Goal: Information Seeking & Learning: Learn about a topic

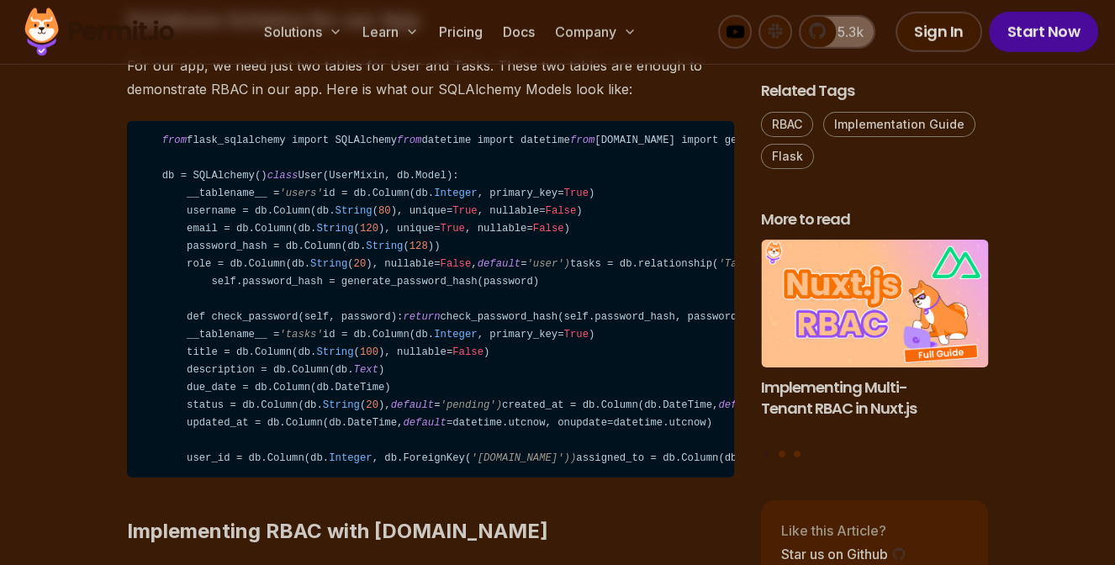
scroll to position [5082, 0]
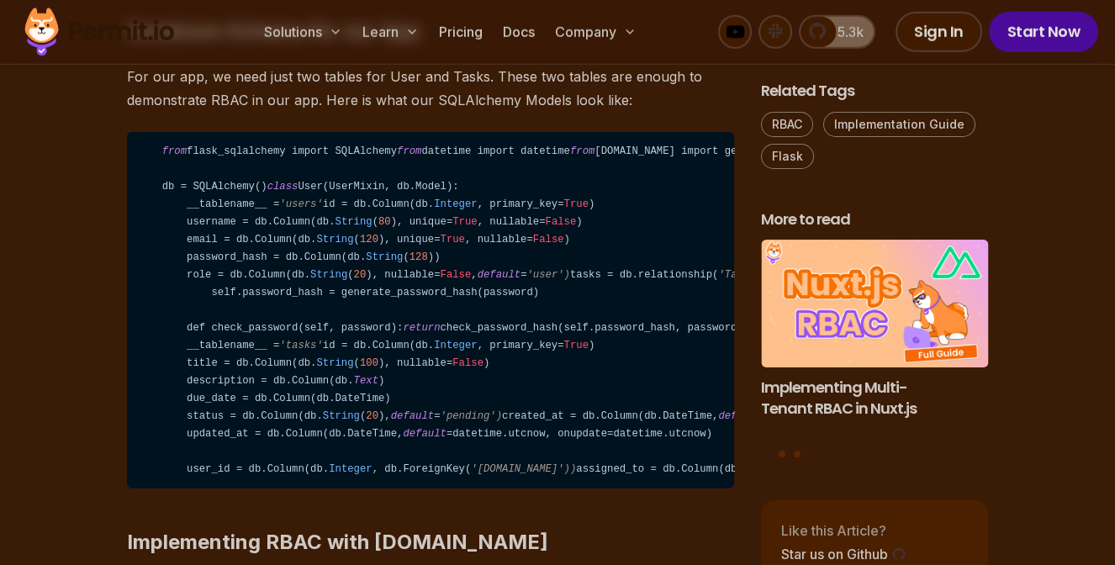
click at [425, 112] on p "For our app, we need just two tables for User and Tasks. These two tables are e…" at bounding box center [430, 88] width 607 height 47
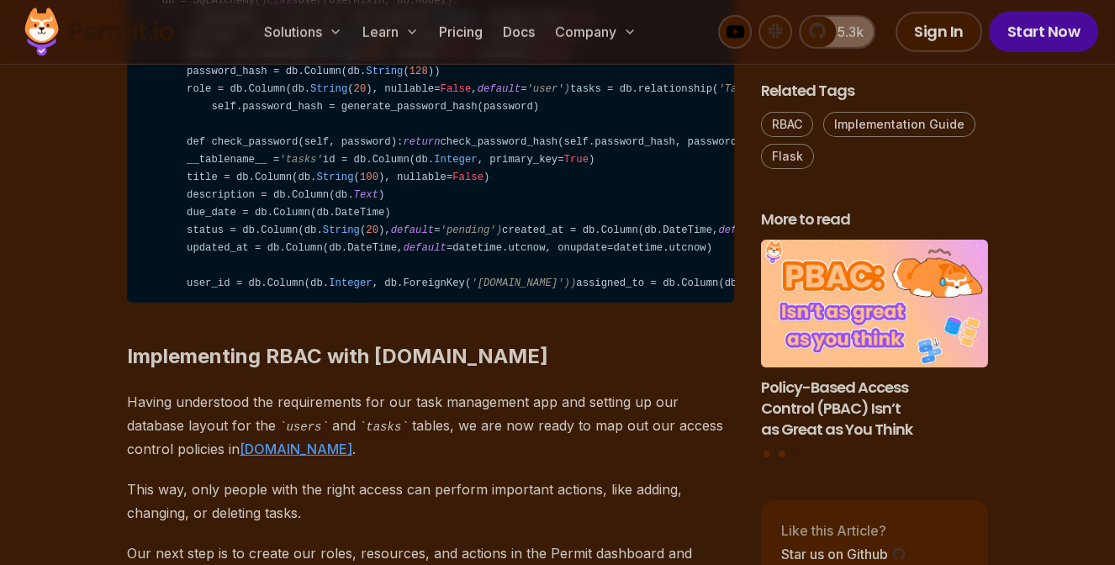
scroll to position [5277, 0]
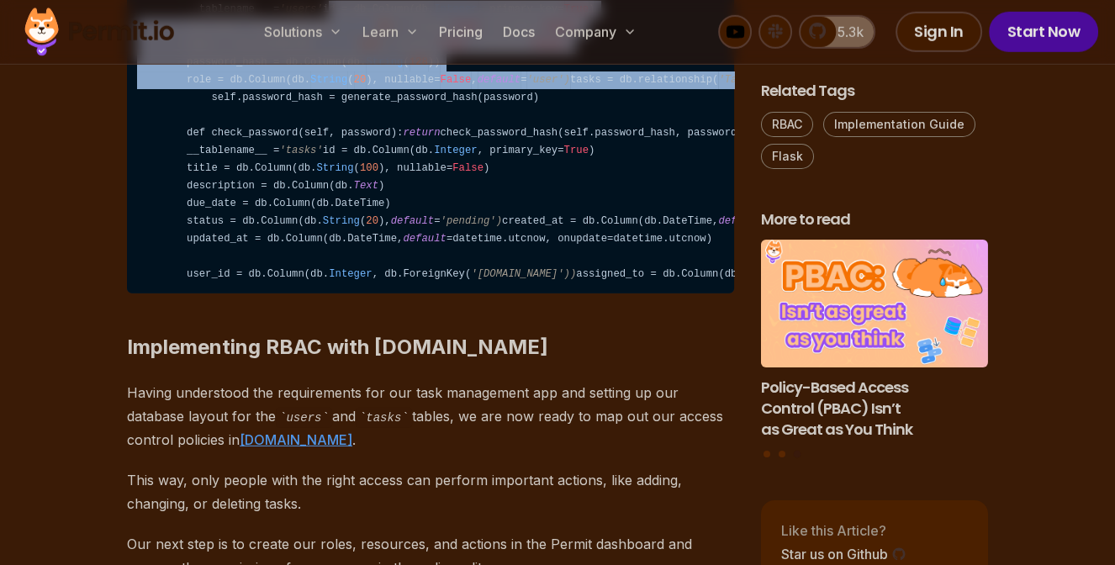
drag, startPoint x: 648, startPoint y: 214, endPoint x: 675, endPoint y: 309, distance: 97.9
click at [675, 293] on code "from flask_sqlalchemy import SQLAlchemy from datetime import datetime from [DOM…" at bounding box center [430, 115] width 607 height 357
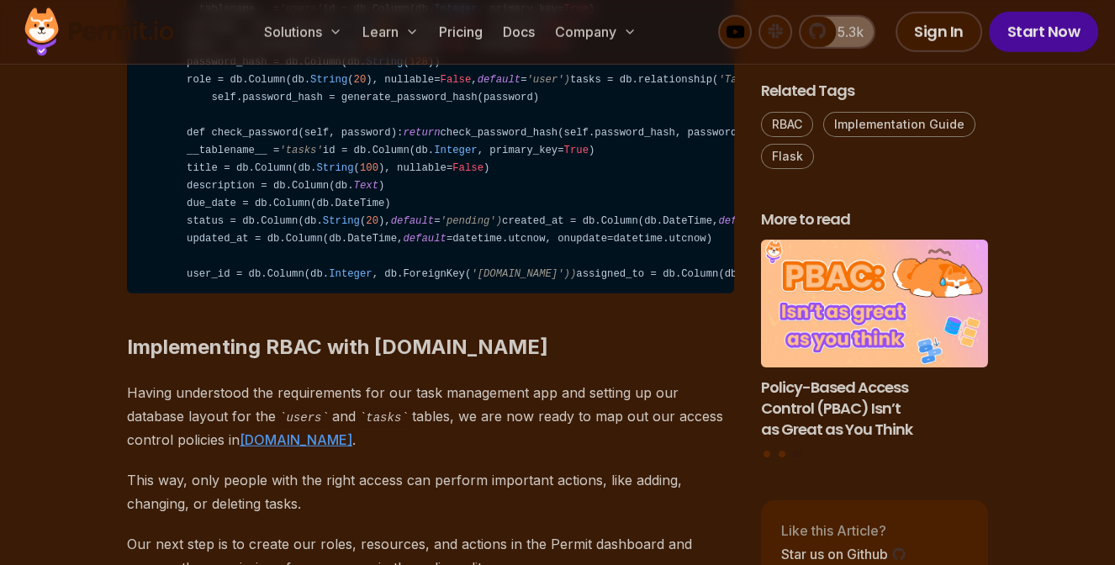
click at [675, 293] on code "from flask_sqlalchemy import SQLAlchemy from datetime import datetime from [DOM…" at bounding box center [430, 115] width 607 height 357
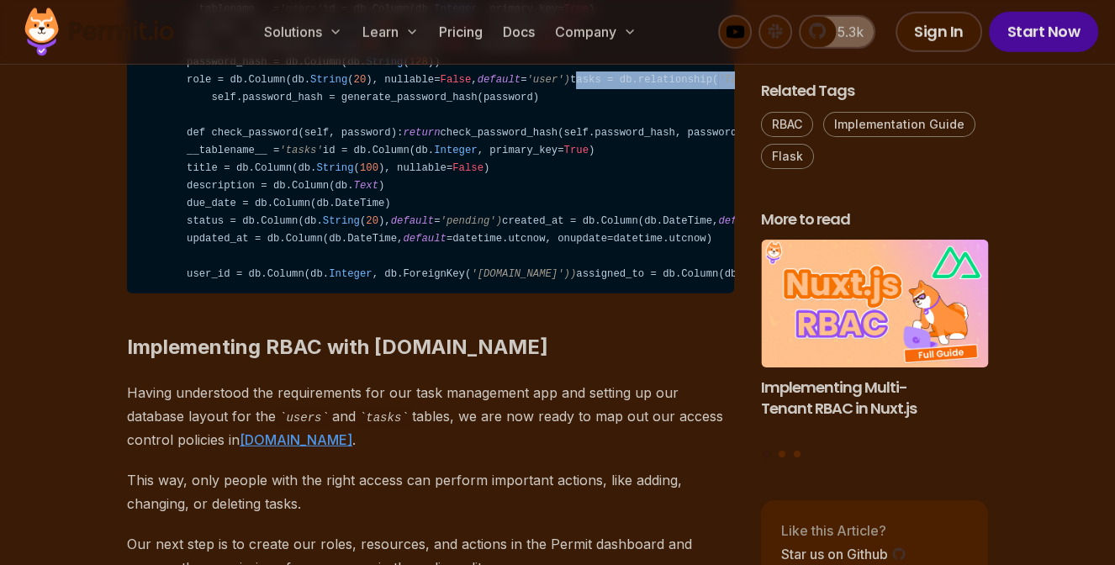
click at [675, 293] on code "from flask_sqlalchemy import SQLAlchemy from datetime import datetime from [DOM…" at bounding box center [430, 115] width 607 height 357
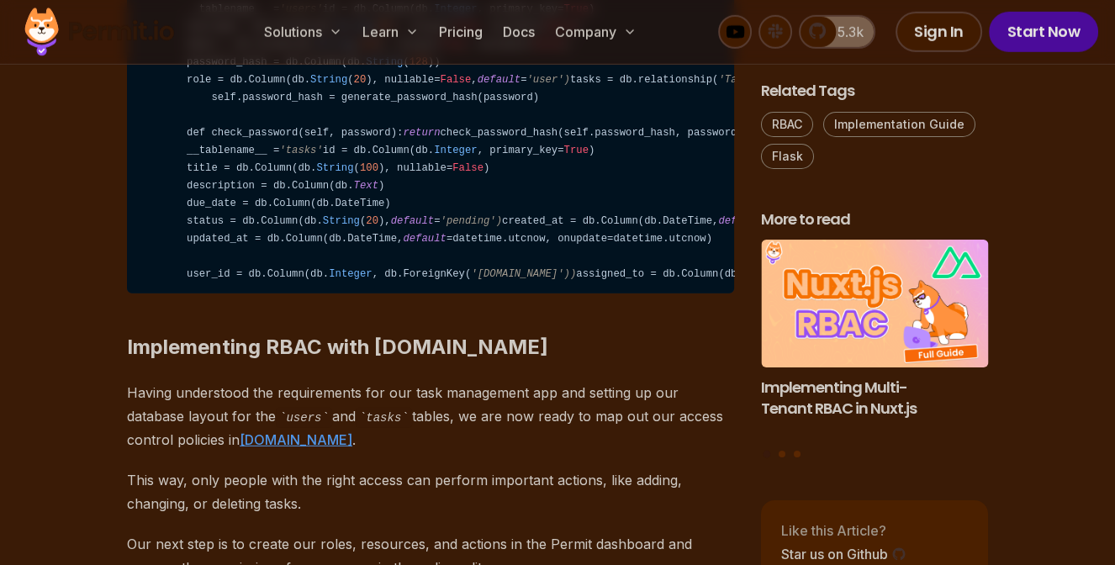
click at [675, 293] on code "from flask_sqlalchemy import SQLAlchemy from datetime import datetime from [DOM…" at bounding box center [430, 115] width 607 height 357
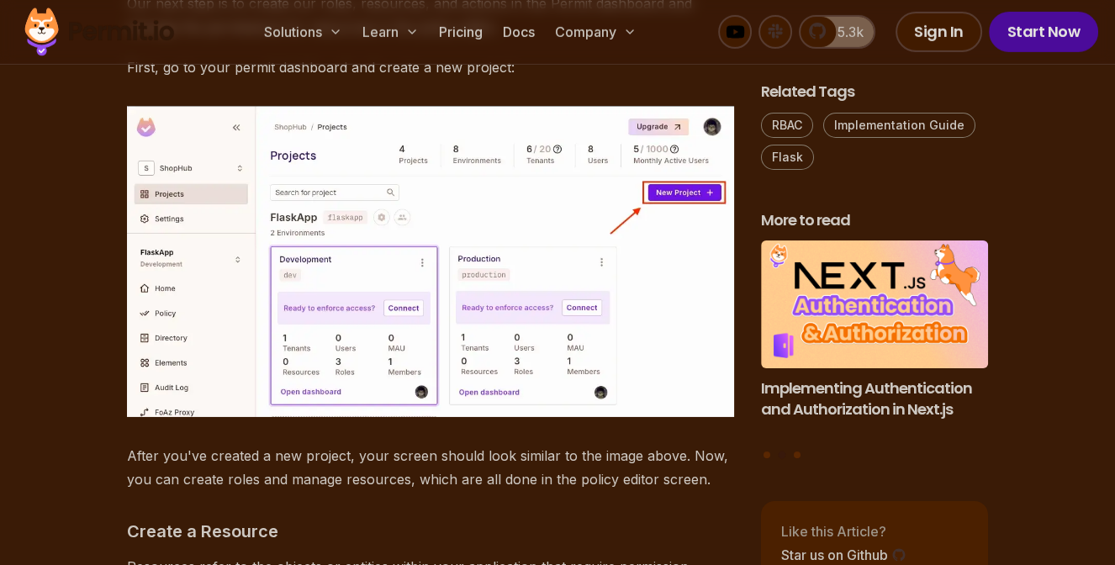
scroll to position [5862, 0]
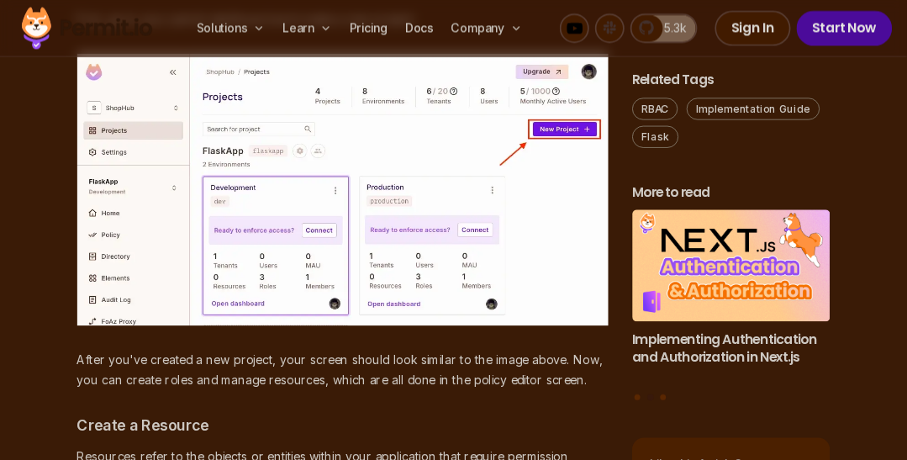
scroll to position [5815, 0]
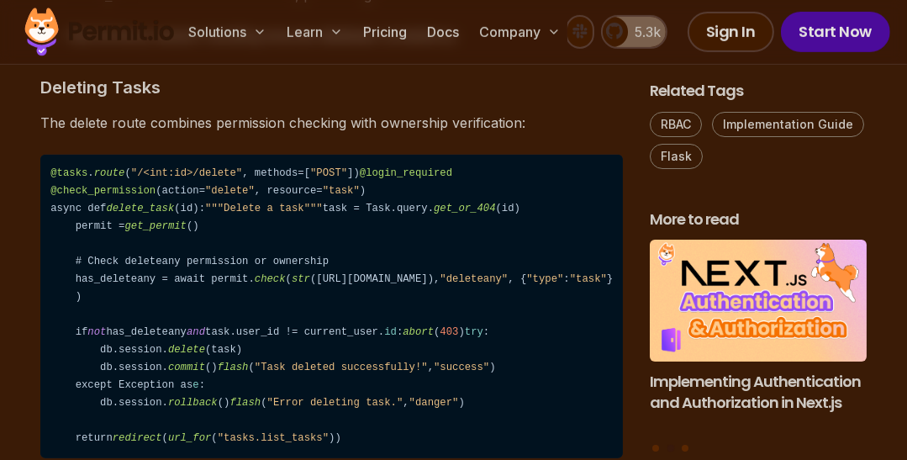
scroll to position [11642, 0]
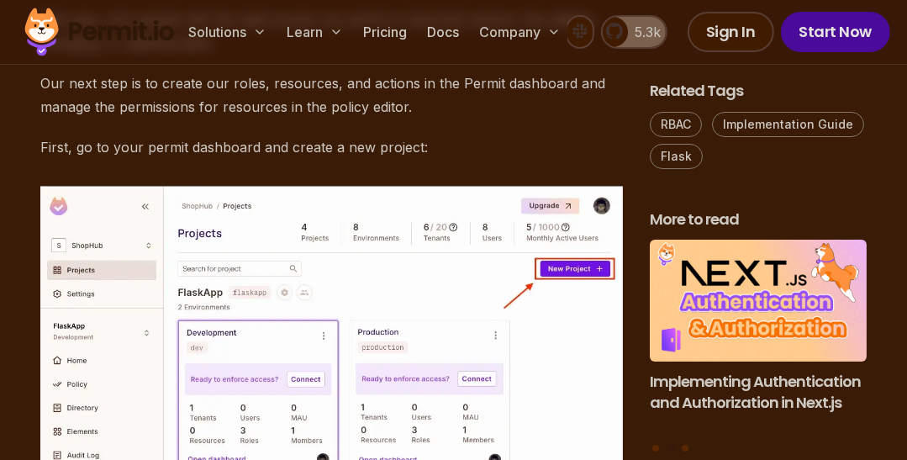
scroll to position [5621, 0]
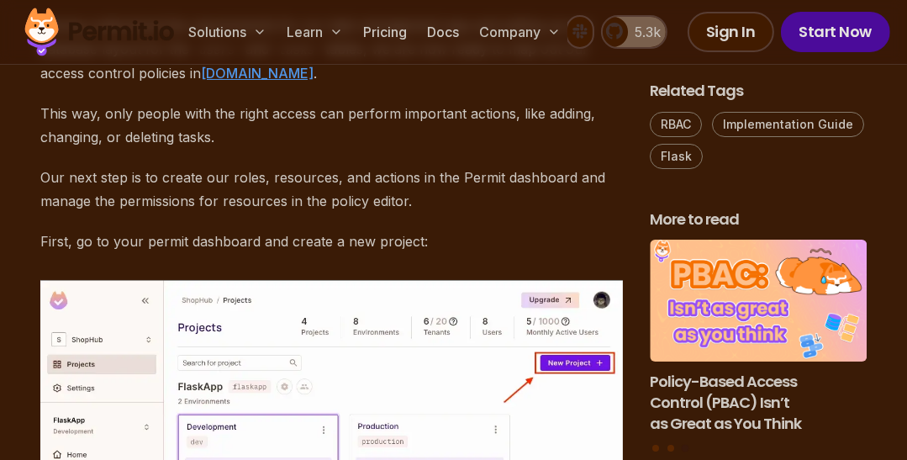
drag, startPoint x: 523, startPoint y: 288, endPoint x: 486, endPoint y: 187, distance: 107.5
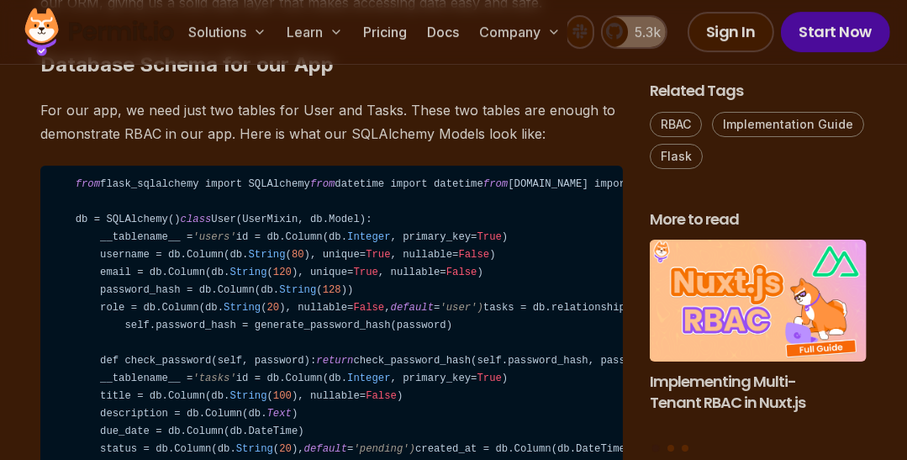
scroll to position [5038, 0]
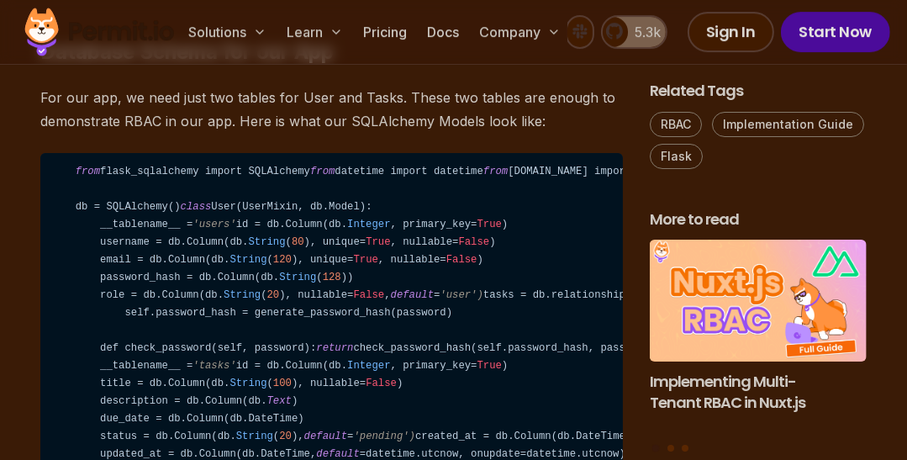
click at [487, 133] on p "For our app, we need just two tables for User and Tasks. These two tables are e…" at bounding box center [331, 109] width 583 height 47
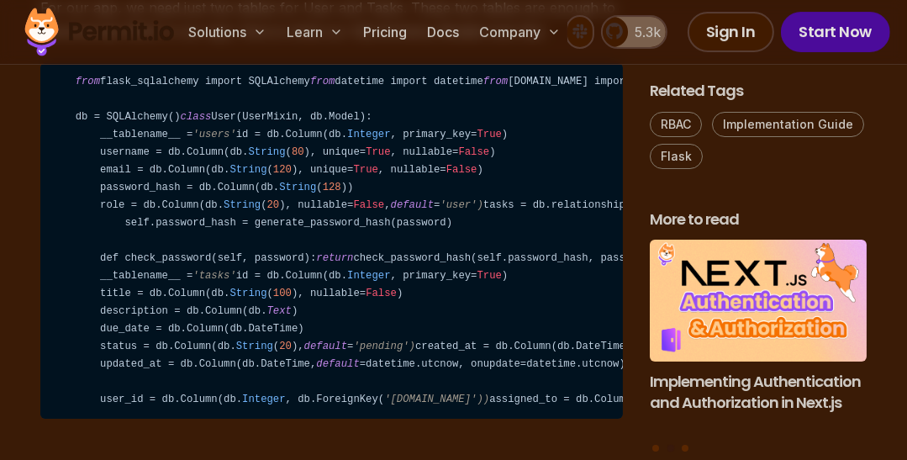
scroll to position [5136, 0]
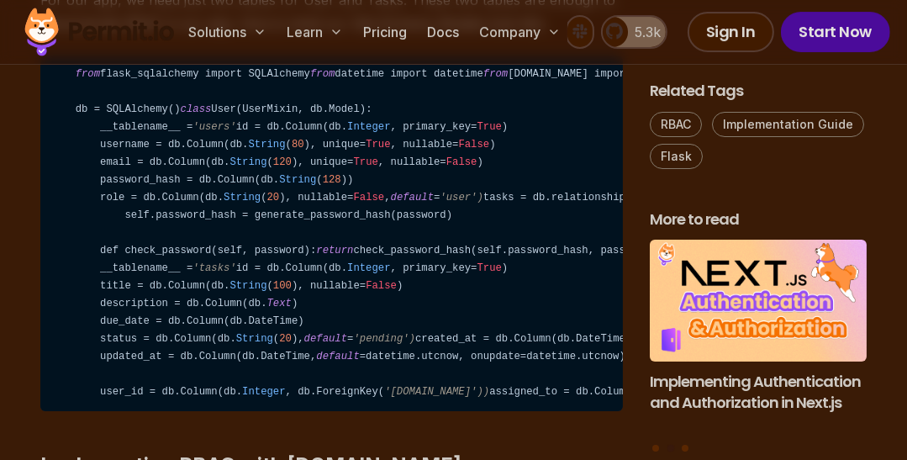
click at [374, 179] on code "from flask_sqlalchemy import SQLAlchemy from datetime import datetime from [DOM…" at bounding box center [331, 233] width 583 height 357
click at [373, 179] on code "from flask_sqlalchemy import SQLAlchemy from datetime import datetime from [DOM…" at bounding box center [331, 233] width 583 height 357
click at [440, 183] on code "from flask_sqlalchemy import SQLAlchemy from datetime import datetime from [DOM…" at bounding box center [331, 233] width 583 height 357
click at [210, 187] on code "from flask_sqlalchemy import SQLAlchemy from datetime import datetime from [DOM…" at bounding box center [331, 233] width 583 height 357
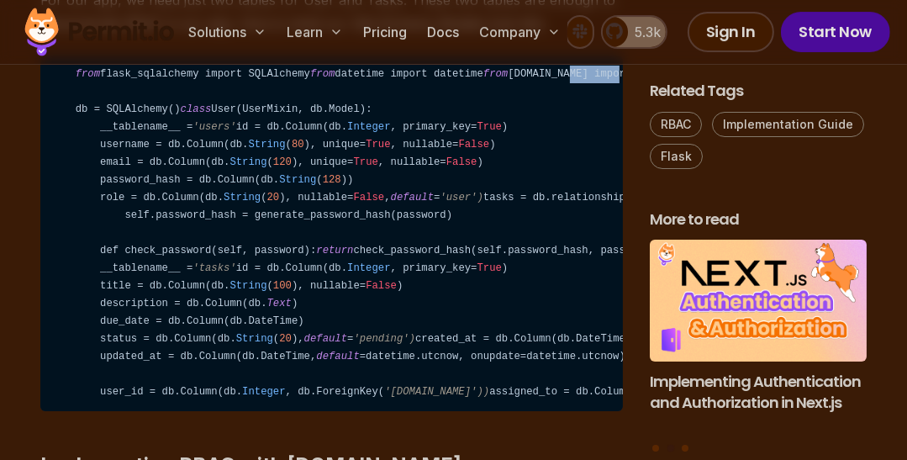
click at [210, 187] on code "from flask_sqlalchemy import SQLAlchemy from datetime import datetime from [DOM…" at bounding box center [331, 233] width 583 height 357
click at [247, 183] on code "from flask_sqlalchemy import SQLAlchemy from datetime import datetime from [DOM…" at bounding box center [331, 233] width 583 height 357
click at [473, 199] on code "from flask_sqlalchemy import SQLAlchemy from datetime import datetime from [DOM…" at bounding box center [331, 233] width 583 height 357
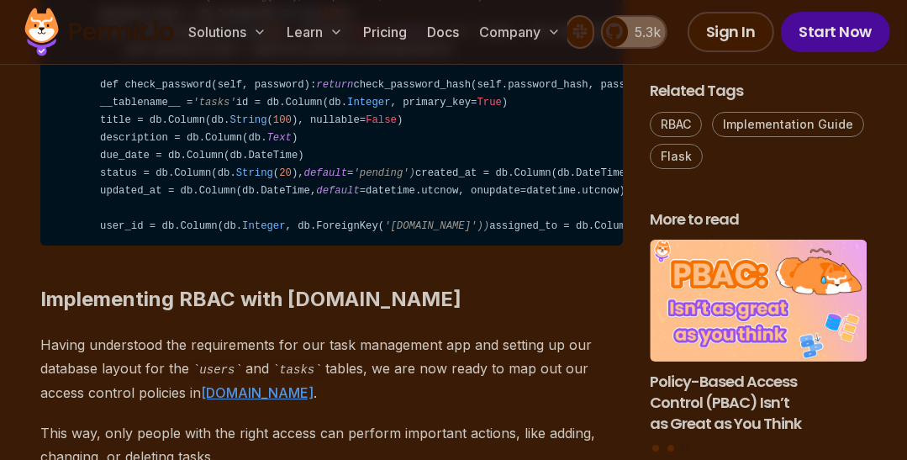
scroll to position [5330, 0]
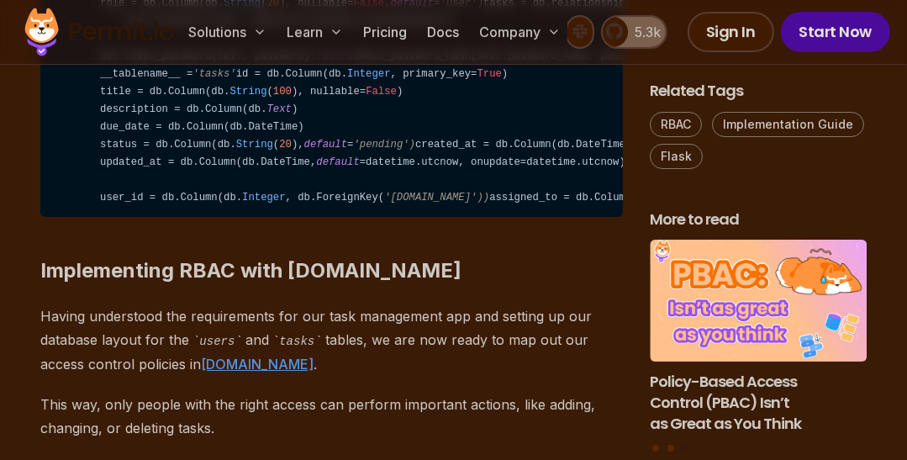
click at [381, 92] on code "from flask_sqlalchemy import SQLAlchemy from datetime import datetime from [DOM…" at bounding box center [331, 39] width 583 height 357
click at [425, 139] on code "from flask_sqlalchemy import SQLAlchemy from datetime import datetime from [DOM…" at bounding box center [331, 39] width 583 height 357
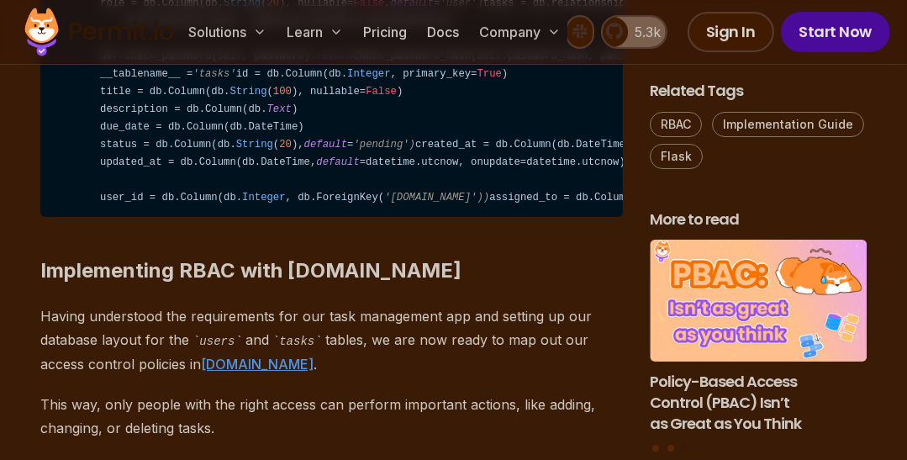
click at [435, 157] on code "from flask_sqlalchemy import SQLAlchemy from datetime import datetime from [DOM…" at bounding box center [331, 39] width 583 height 357
click at [435, 158] on code "from flask_sqlalchemy import SQLAlchemy from datetime import datetime from [DOM…" at bounding box center [331, 39] width 583 height 357
click at [439, 177] on code "from flask_sqlalchemy import SQLAlchemy from datetime import datetime from [DOM…" at bounding box center [331, 39] width 583 height 357
click at [441, 193] on code "from flask_sqlalchemy import SQLAlchemy from datetime import datetime from [DOM…" at bounding box center [331, 39] width 583 height 357
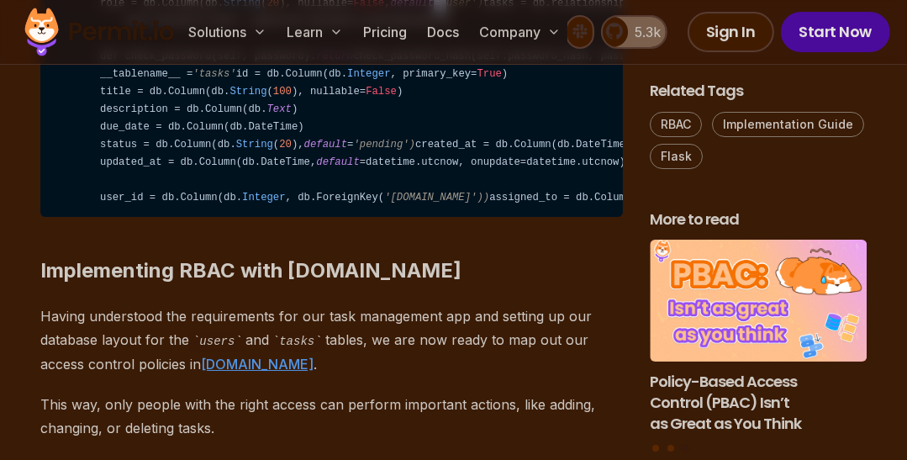
click at [441, 193] on code "from flask_sqlalchemy import SQLAlchemy from datetime import datetime from [DOM…" at bounding box center [331, 39] width 583 height 357
click at [631, 9] on span "'Task', backref='owner', lazy=True)" at bounding box center [739, 3] width 216 height 12
click at [373, 9] on span "False" at bounding box center [368, 3] width 31 height 12
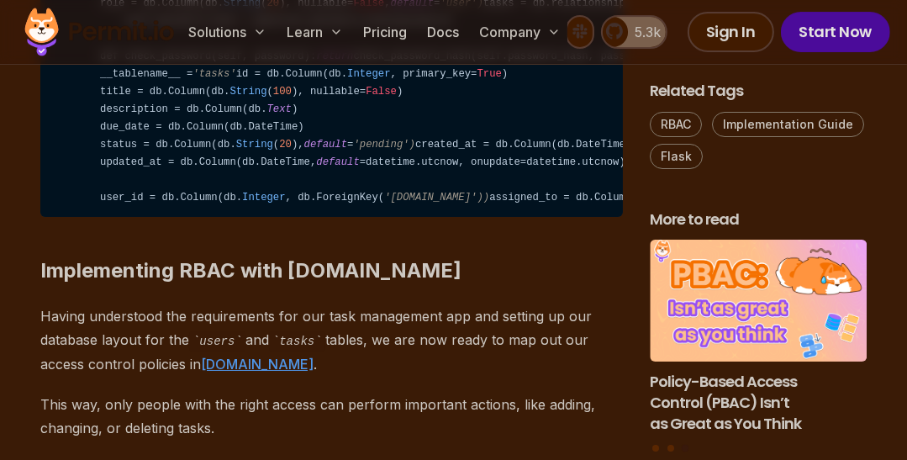
click at [434, 9] on span "default" at bounding box center [412, 3] width 43 height 12
click at [251, 9] on span "String" at bounding box center [242, 3] width 37 height 12
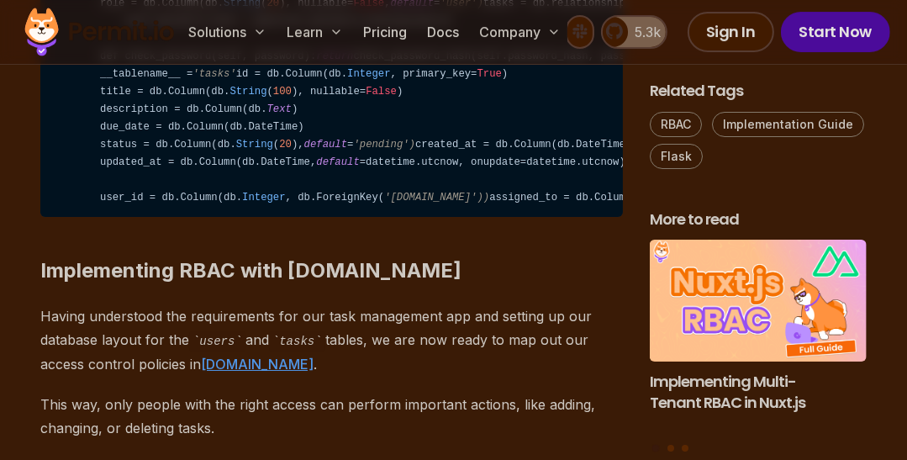
click at [251, 218] on code "from flask_sqlalchemy import SQLAlchemy from datetime import datetime from [DOM…" at bounding box center [331, 39] width 583 height 357
click at [179, 217] on code "from flask_sqlalchemy import SQLAlchemy from datetime import datetime from [DOM…" at bounding box center [331, 39] width 583 height 357
click at [631, 9] on span "'Task', backref='owner', lazy=True)" at bounding box center [739, 3] width 216 height 12
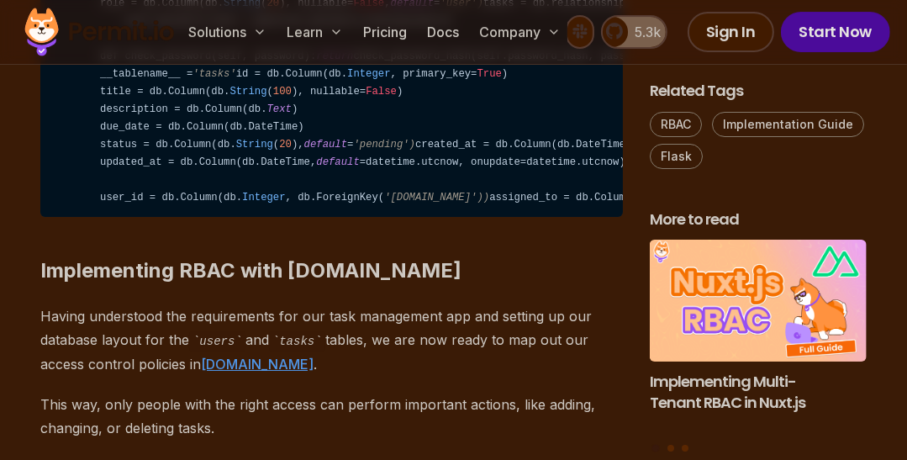
click at [631, 9] on span "'Task', backref='owner', lazy=True)" at bounding box center [739, 3] width 216 height 12
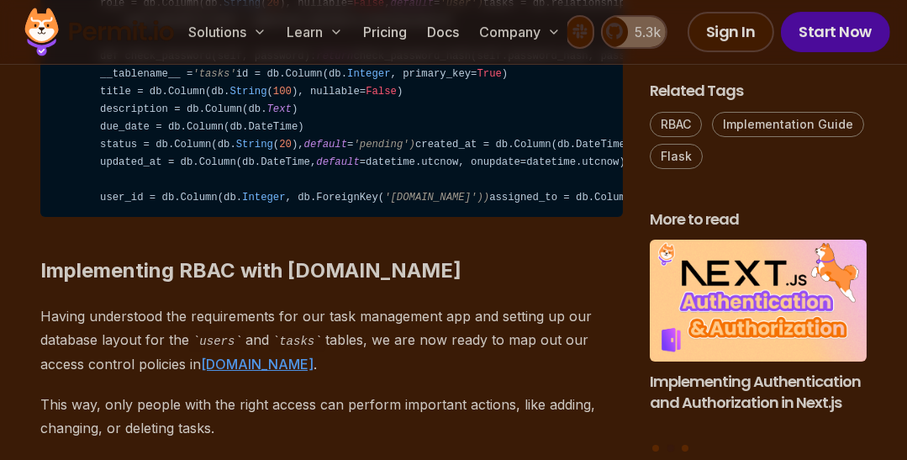
click at [631, 9] on span "'Task', backref='owner', lazy=True)" at bounding box center [739, 3] width 216 height 12
click at [145, 218] on code "from flask_sqlalchemy import SQLAlchemy from datetime import datetime from [DOM…" at bounding box center [331, 39] width 583 height 357
click at [151, 218] on code "from flask_sqlalchemy import SQLAlchemy from datetime import datetime from [DOM…" at bounding box center [331, 39] width 583 height 357
drag, startPoint x: 151, startPoint y: 254, endPoint x: 193, endPoint y: 262, distance: 42.9
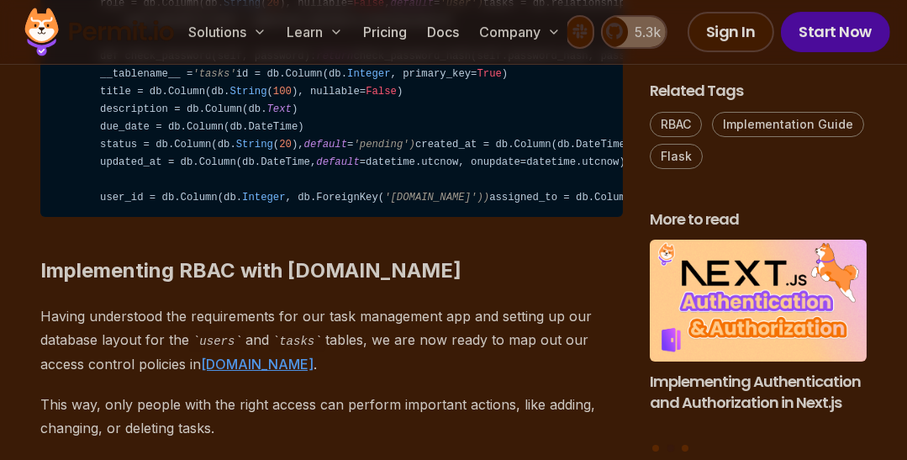
click at [151, 218] on code "from flask_sqlalchemy import SQLAlchemy from datetime import datetime from [DOM…" at bounding box center [331, 39] width 583 height 357
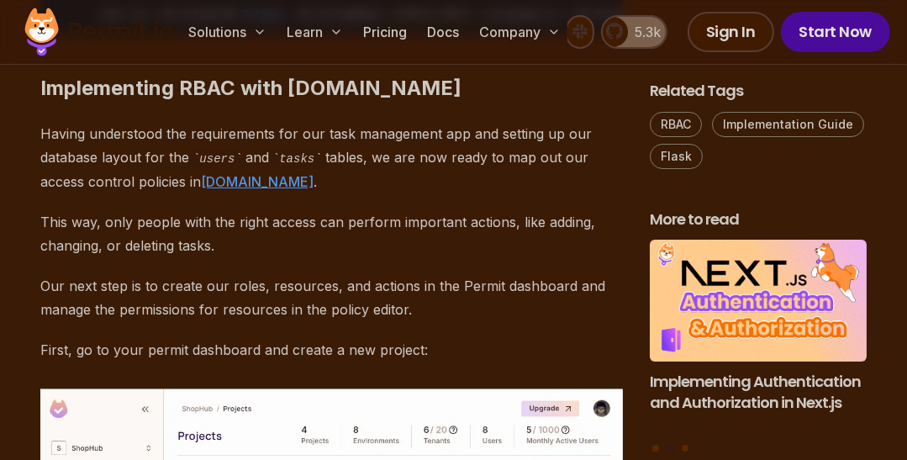
scroll to position [5524, 0]
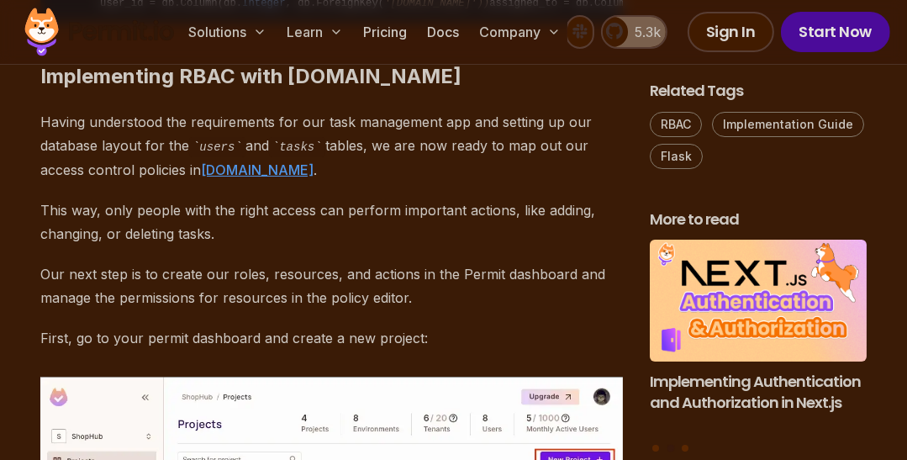
drag, startPoint x: 191, startPoint y: 249, endPoint x: 193, endPoint y: 257, distance: 8.8
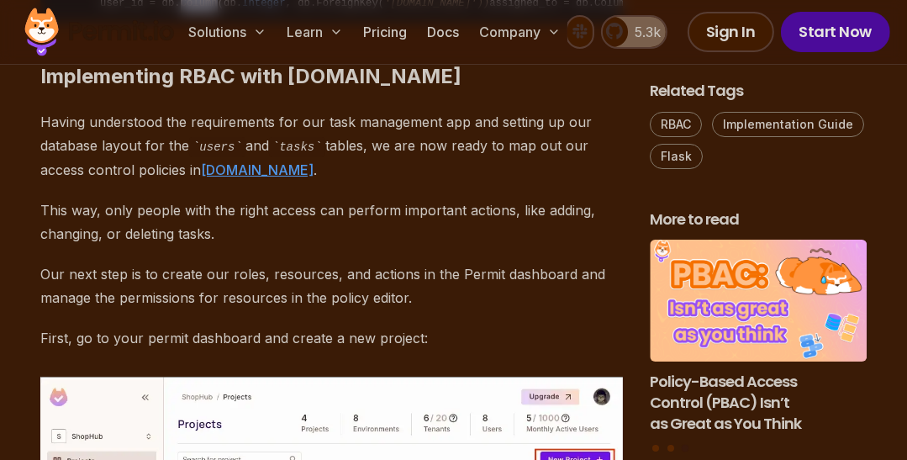
click at [420, 9] on span "'[DOMAIN_NAME]'))" at bounding box center [436, 3] width 105 height 12
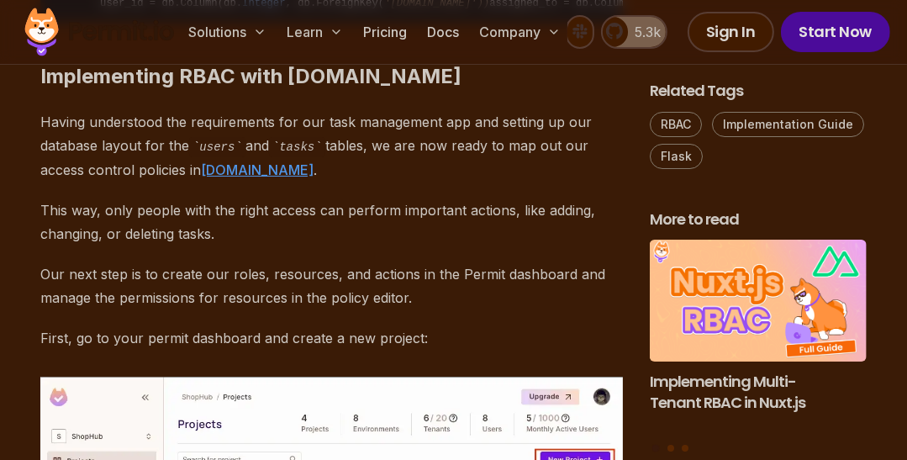
click at [416, 9] on span "'[DOMAIN_NAME]'))" at bounding box center [436, 3] width 105 height 12
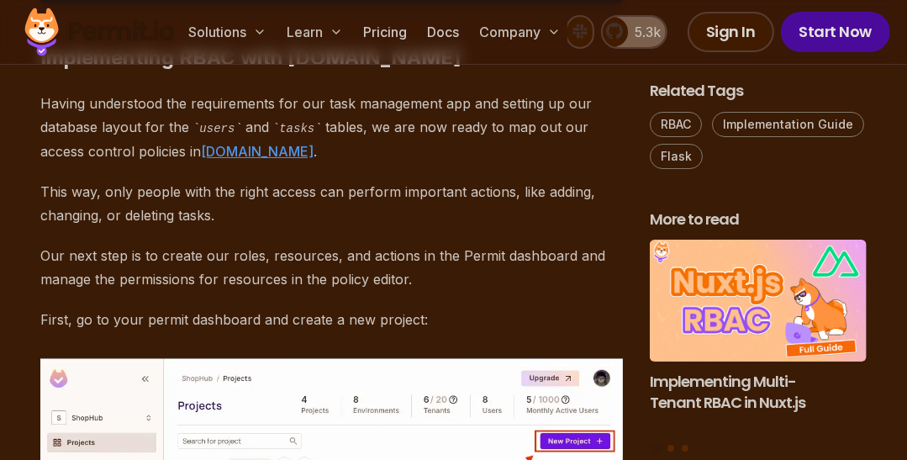
scroll to position [5621, 0]
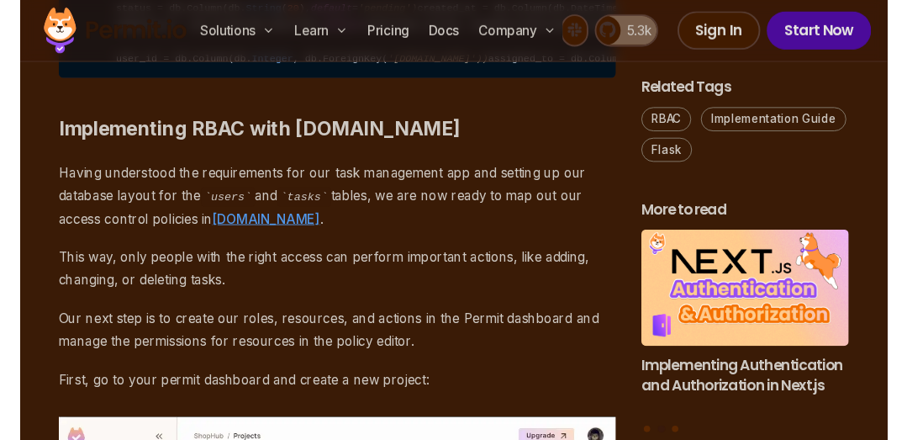
scroll to position [5427, 0]
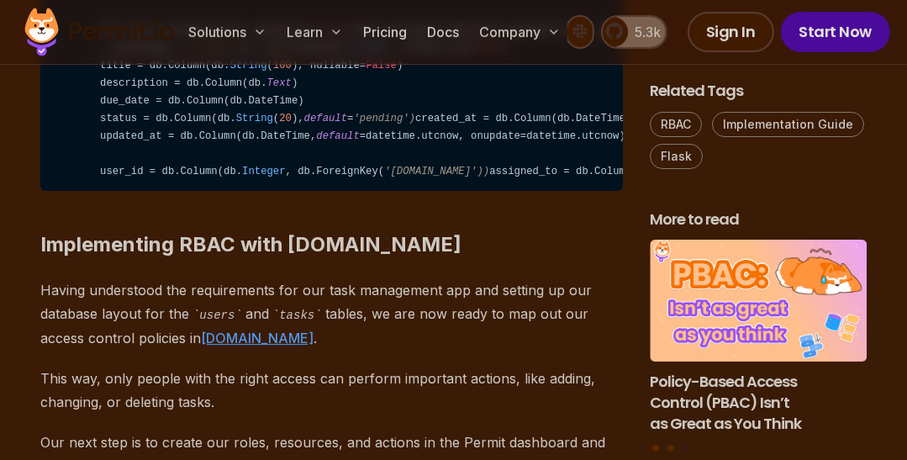
scroll to position [5263, 0]
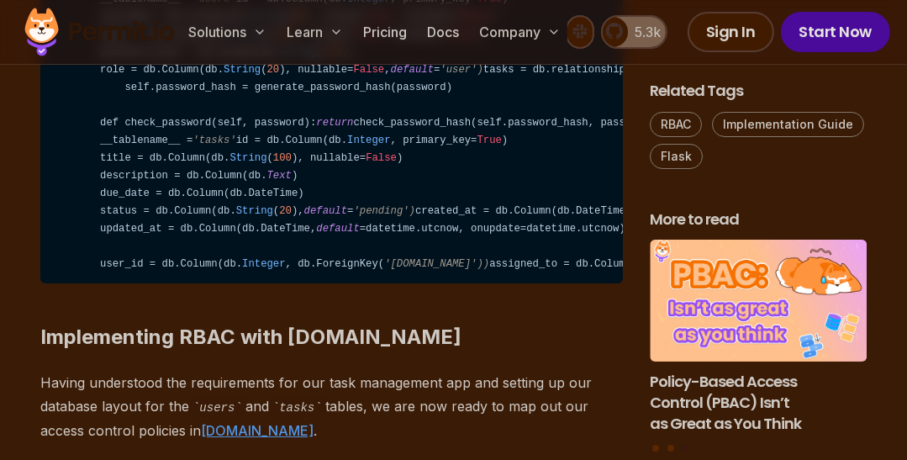
click at [198, 280] on code "from flask_sqlalchemy import SQLAlchemy from datetime import datetime from [DOM…" at bounding box center [331, 106] width 583 height 357
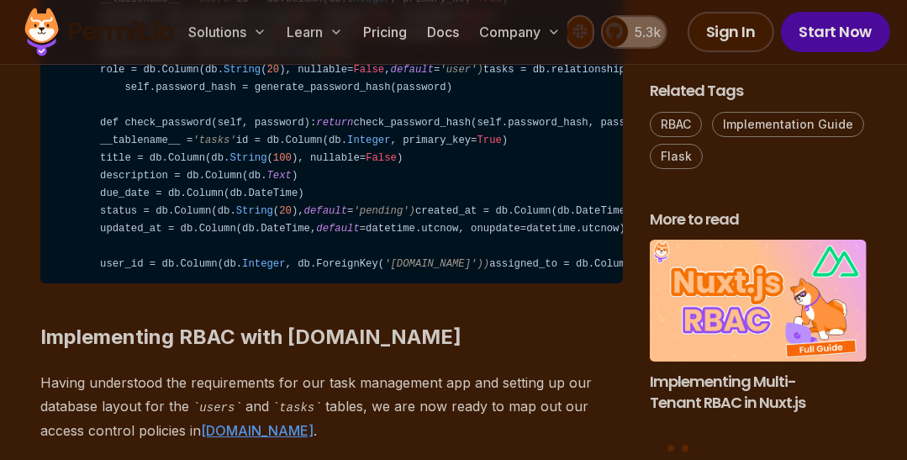
click at [198, 280] on code "from flask_sqlalchemy import SQLAlchemy from datetime import datetime from [DOM…" at bounding box center [331, 106] width 583 height 357
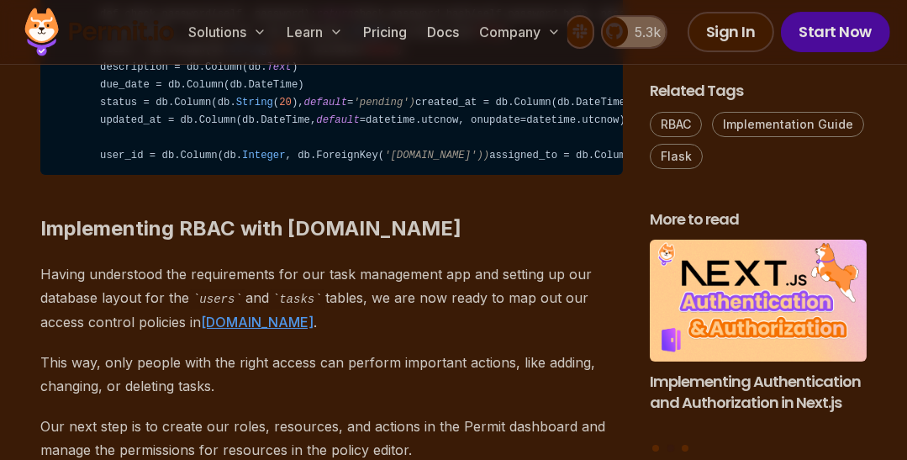
scroll to position [5360, 0]
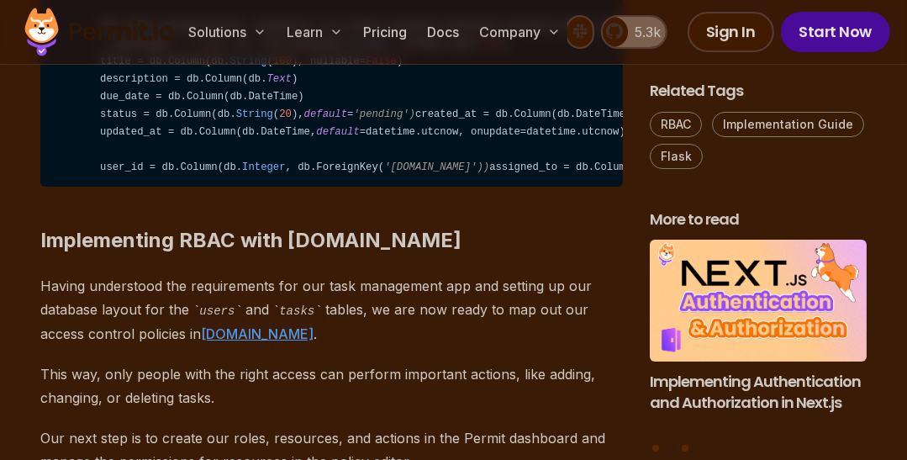
click at [245, 186] on code "from flask_sqlalchemy import SQLAlchemy from datetime import datetime from [DOM…" at bounding box center [331, 9] width 583 height 357
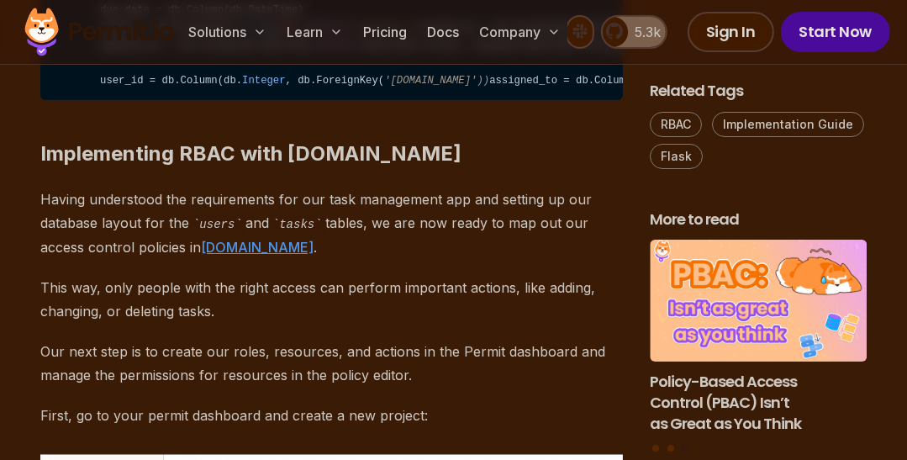
scroll to position [5458, 0]
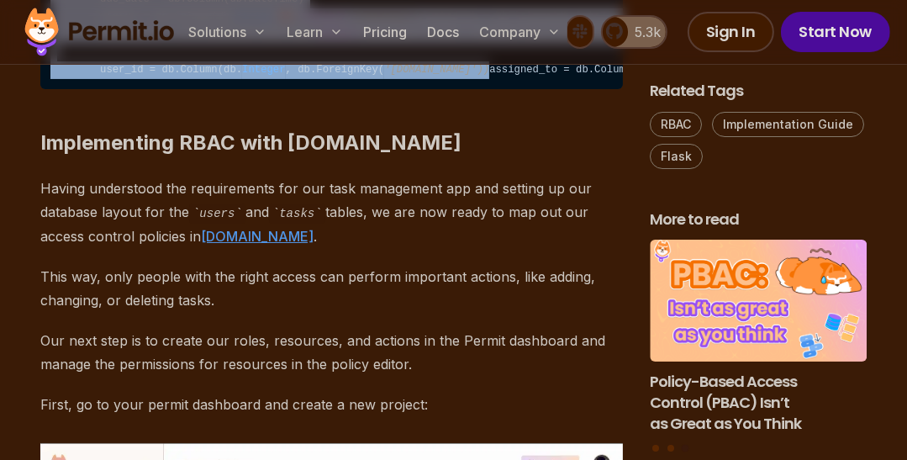
drag, startPoint x: 486, startPoint y: 272, endPoint x: 505, endPoint y: 420, distance: 150.1
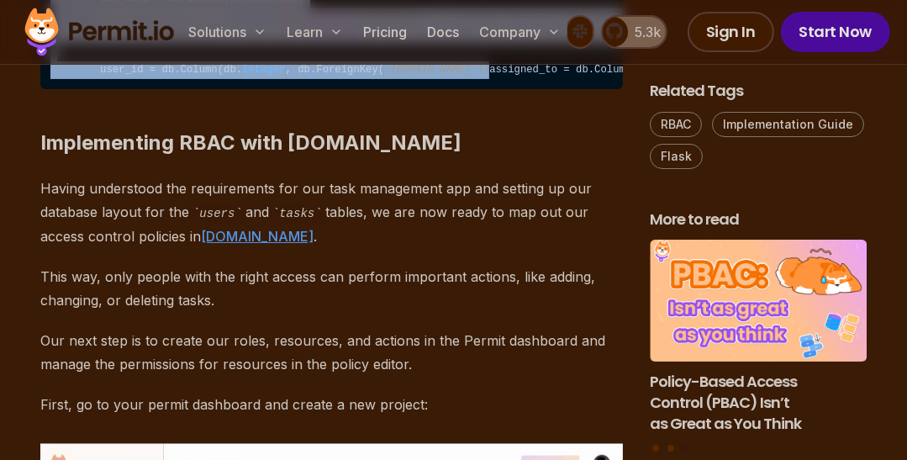
drag, startPoint x: 513, startPoint y: 430, endPoint x: 495, endPoint y: 260, distance: 171.6
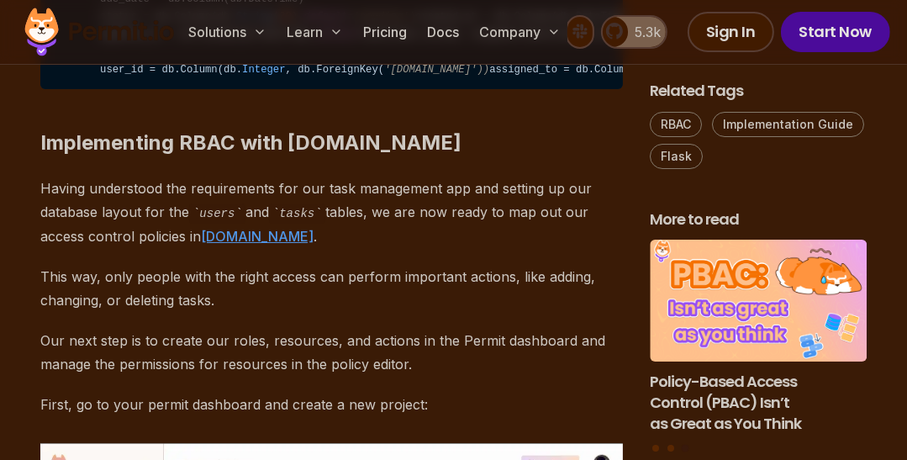
drag, startPoint x: 495, startPoint y: 259, endPoint x: 498, endPoint y: 334, distance: 74.9
drag, startPoint x: 501, startPoint y: 257, endPoint x: 520, endPoint y: 327, distance: 72.2
